Goal: Check status: Check status

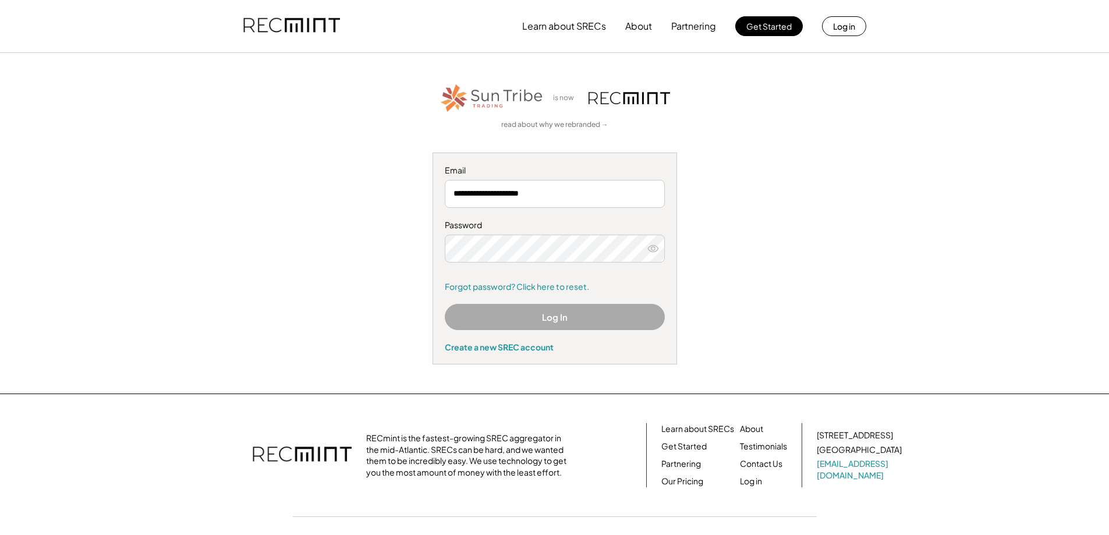
click at [557, 325] on button "Log In" at bounding box center [555, 317] width 220 height 26
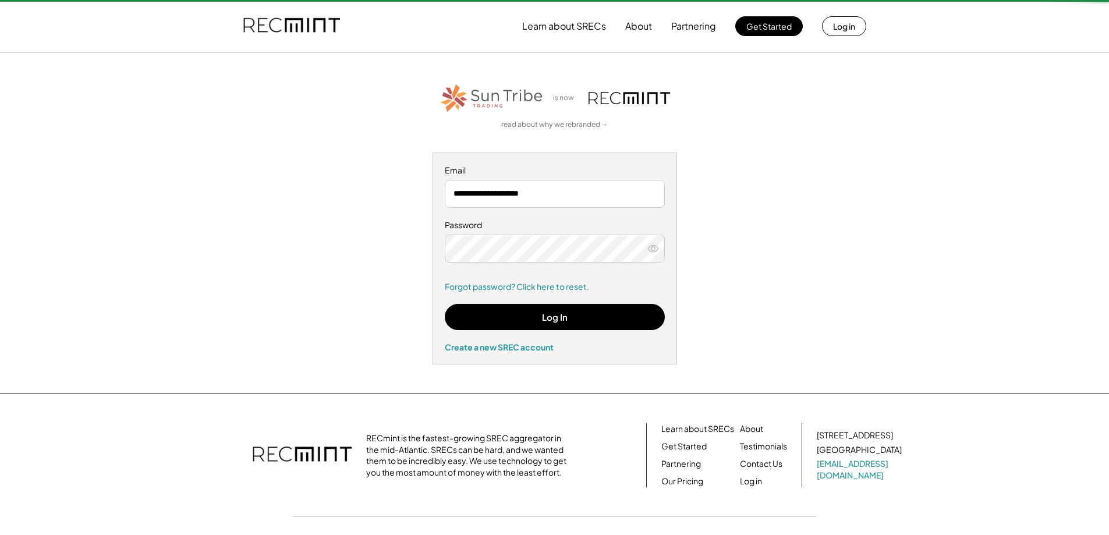
type input "**********"
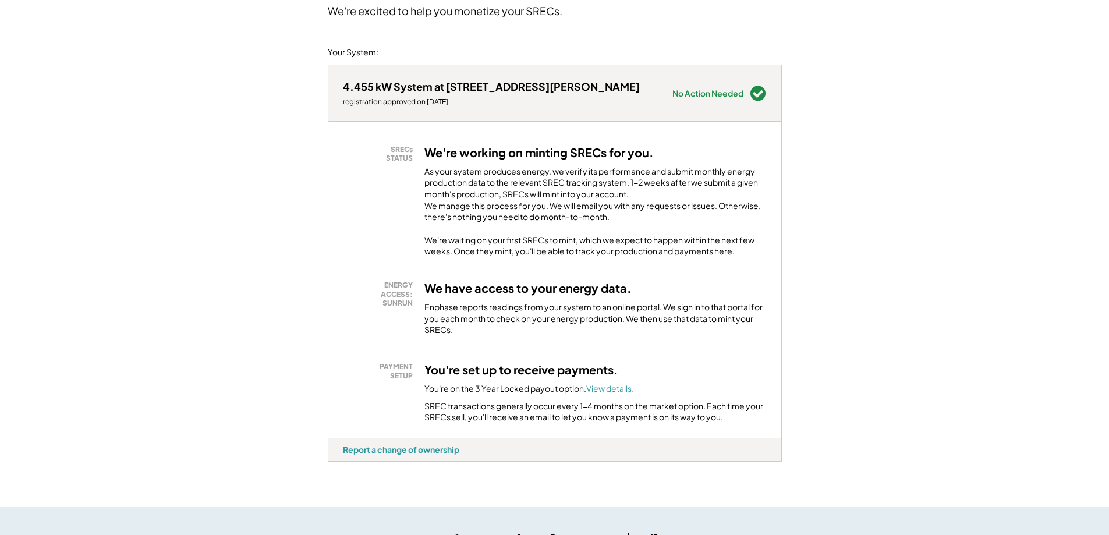
scroll to position [175, 0]
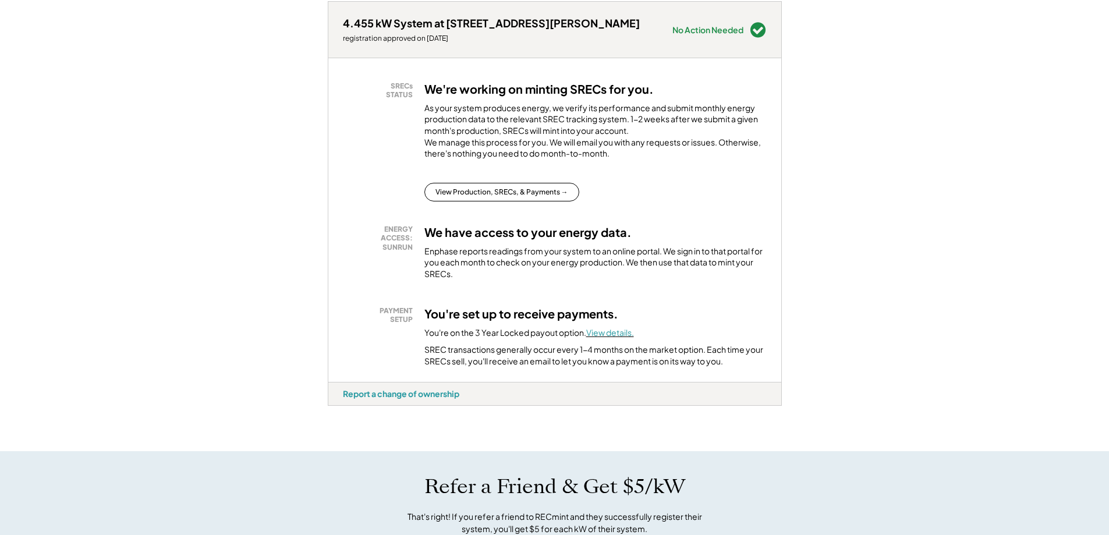
click at [606, 338] on font "View details." at bounding box center [610, 332] width 48 height 10
click at [554, 201] on button "View Production, SRECs, & Payments →" at bounding box center [502, 192] width 155 height 19
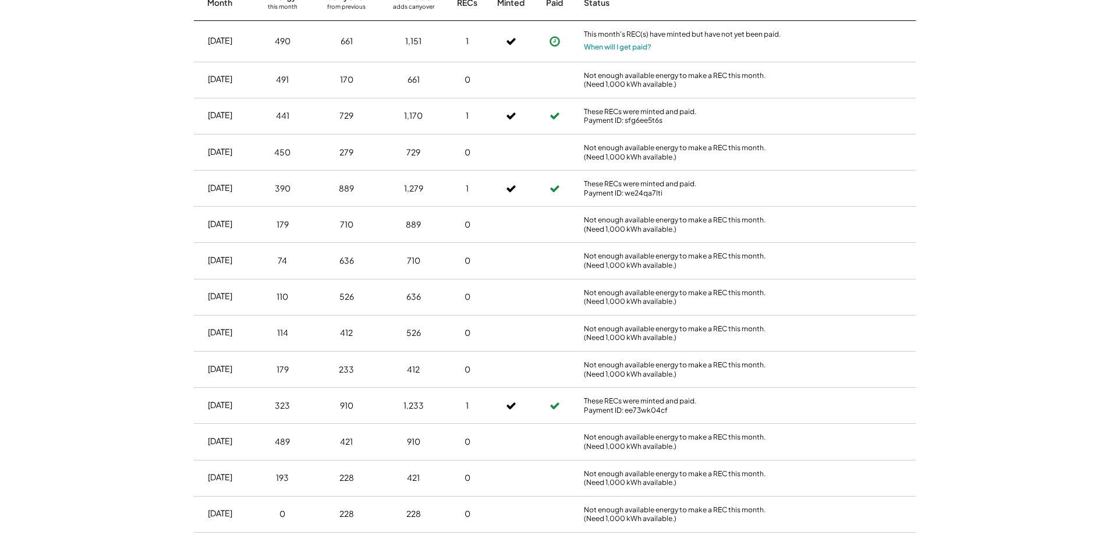
scroll to position [291, 0]
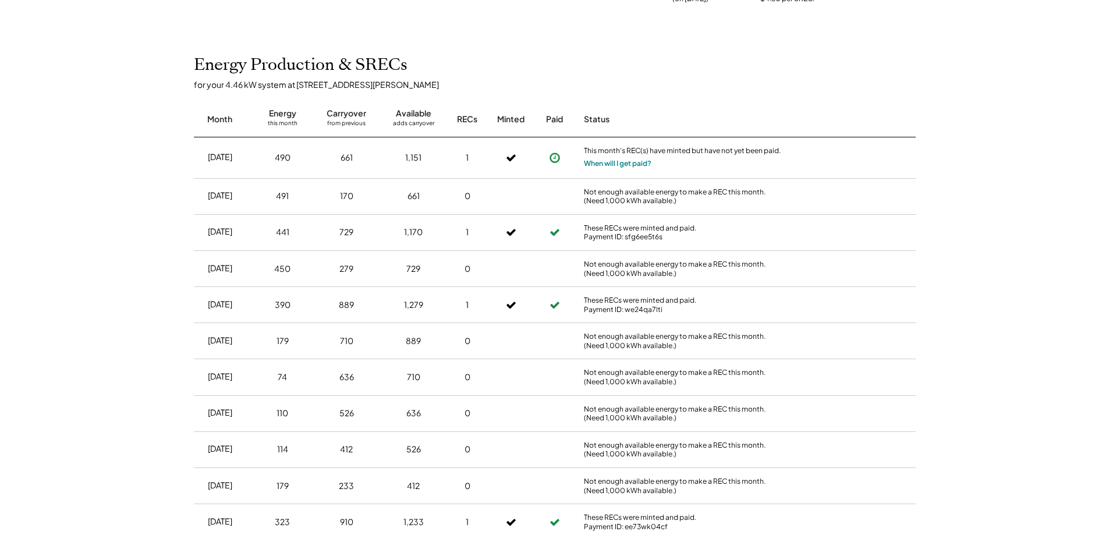
click at [619, 164] on button "When will I get paid?" at bounding box center [618, 164] width 68 height 12
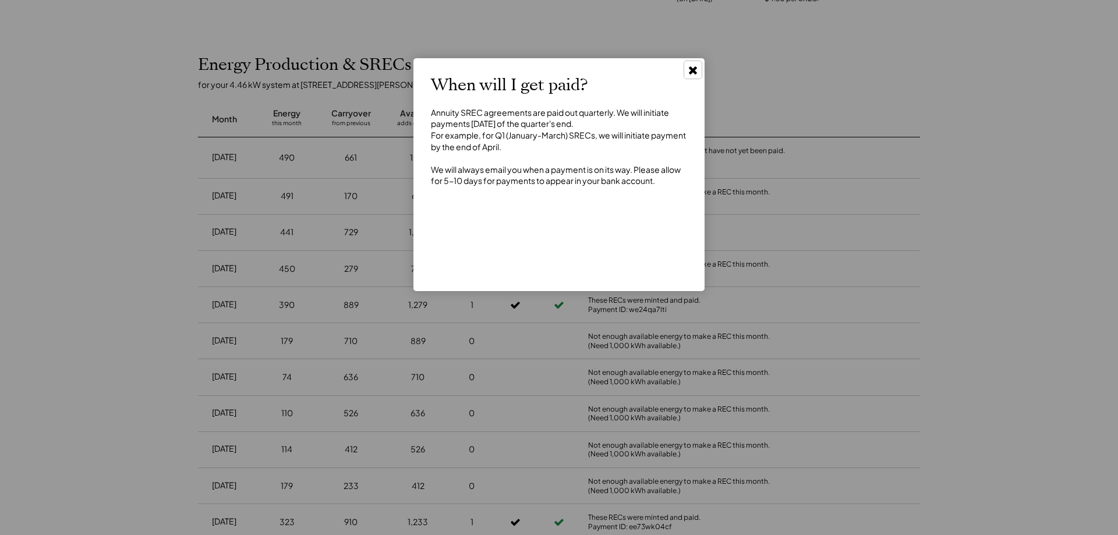
click at [692, 72] on use at bounding box center [693, 70] width 8 height 8
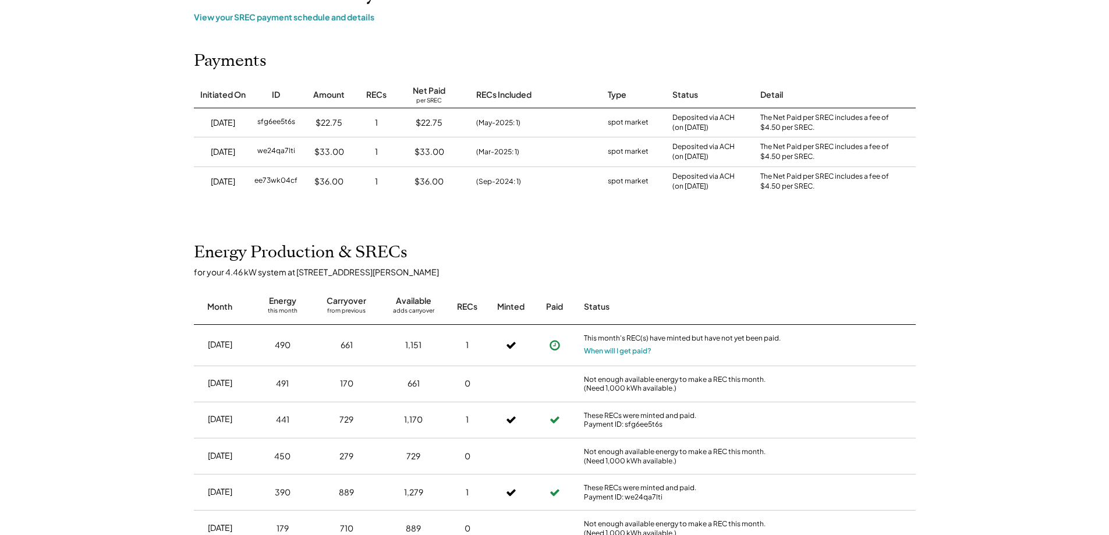
scroll to position [0, 0]
